Goal: Task Accomplishment & Management: Manage account settings

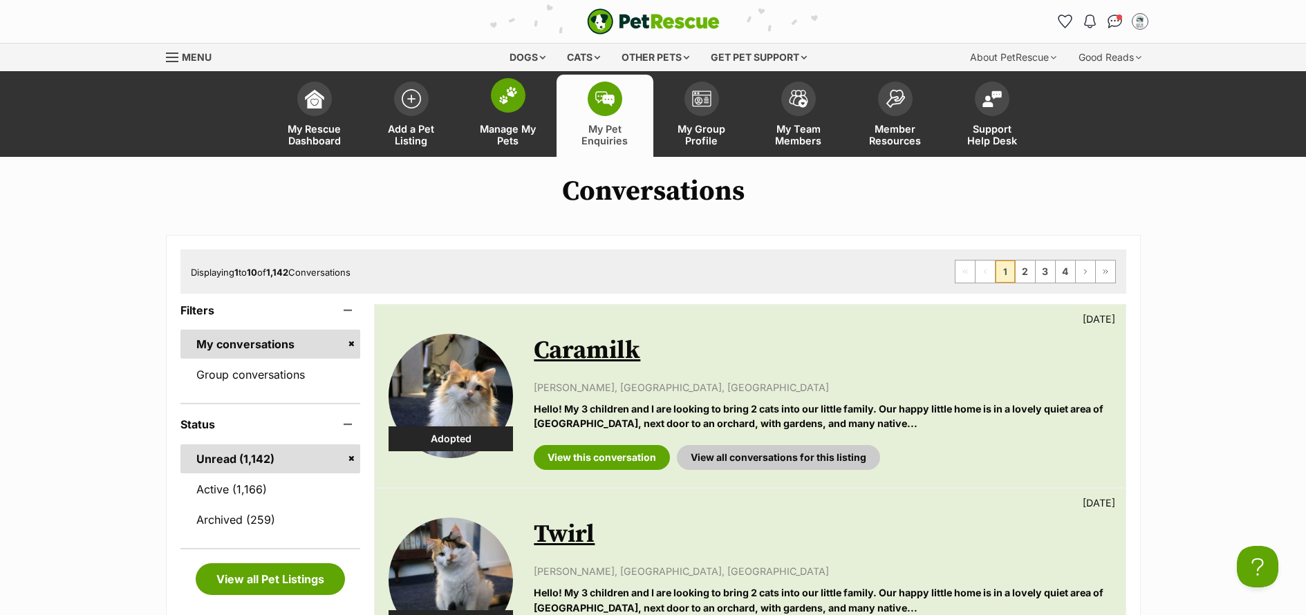
click at [506, 142] on span "Manage My Pets" at bounding box center [508, 135] width 62 height 24
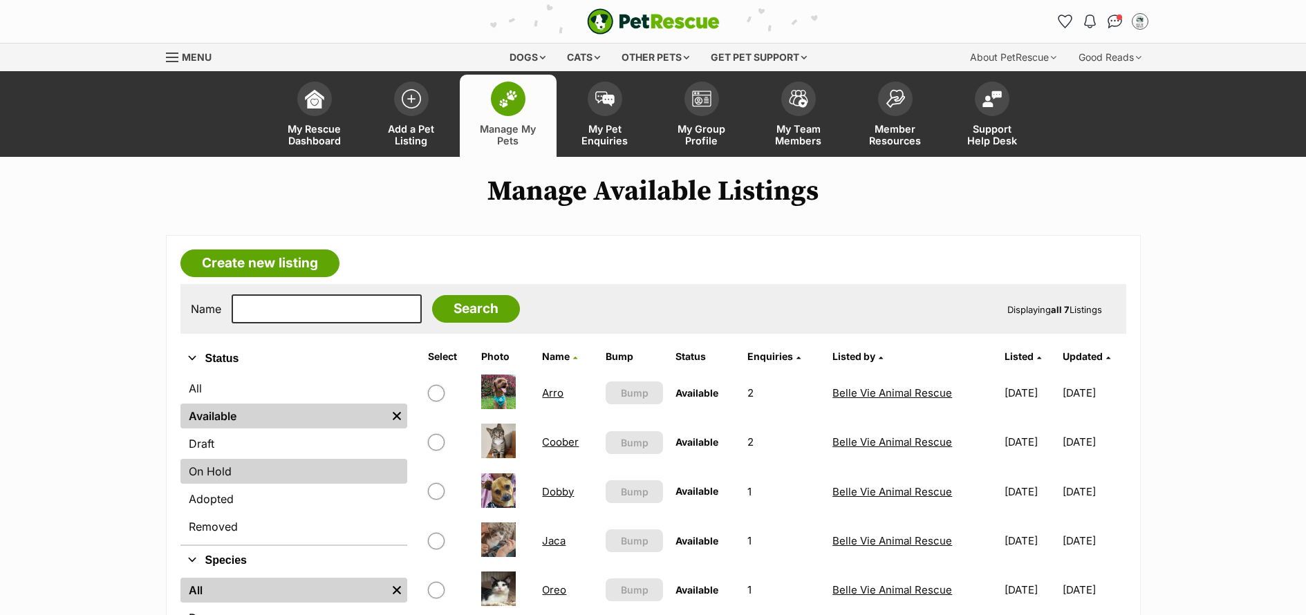
click at [263, 467] on link "On Hold" at bounding box center [293, 471] width 227 height 25
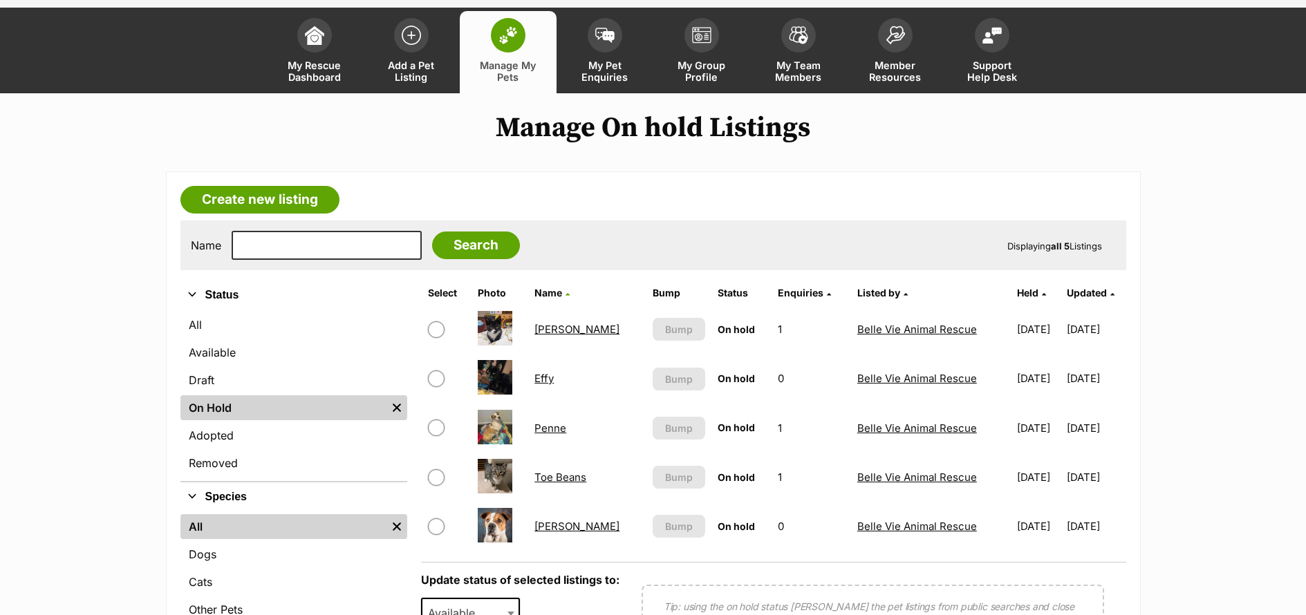
scroll to position [206, 0]
